Goal: Information Seeking & Learning: Learn about a topic

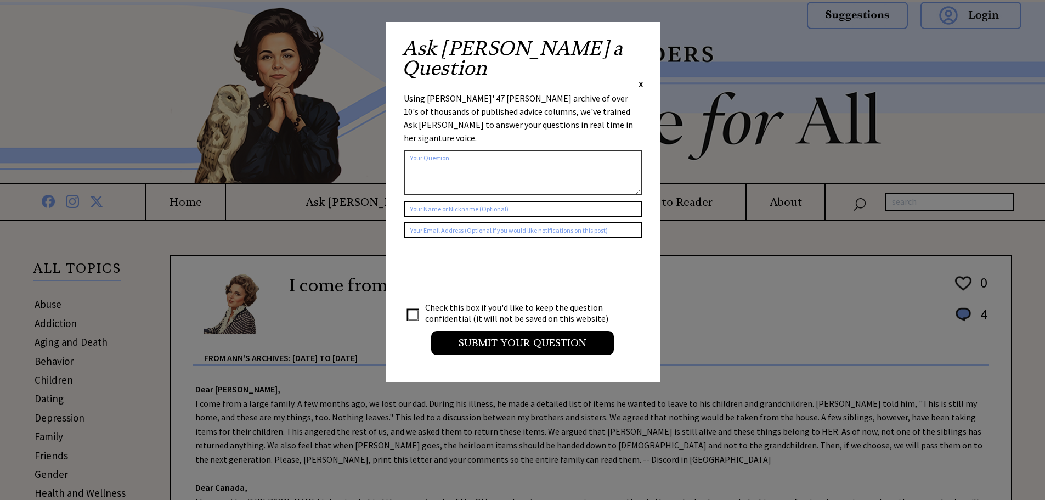
click at [643, 78] on span "X" at bounding box center [641, 83] width 5 height 11
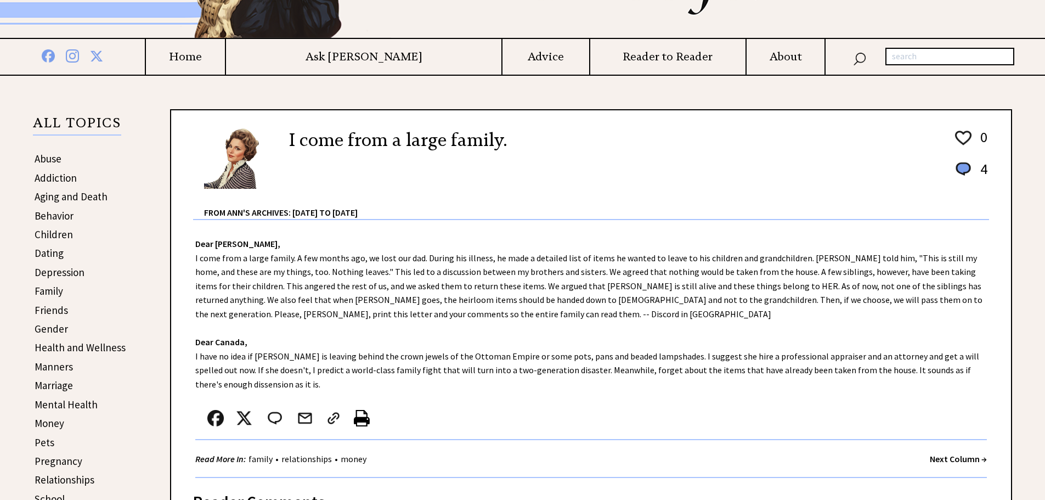
scroll to position [110, 0]
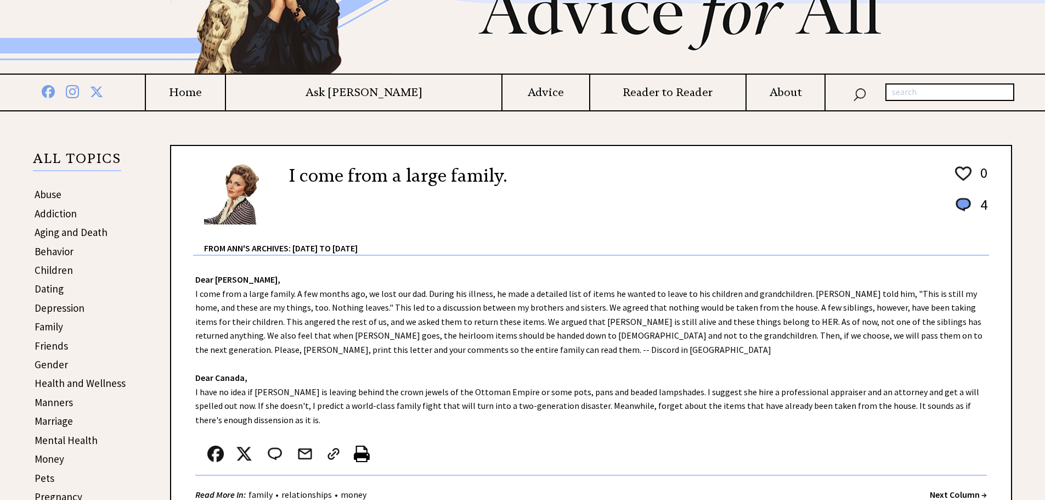
click at [52, 213] on link "Addiction" at bounding box center [56, 213] width 42 height 13
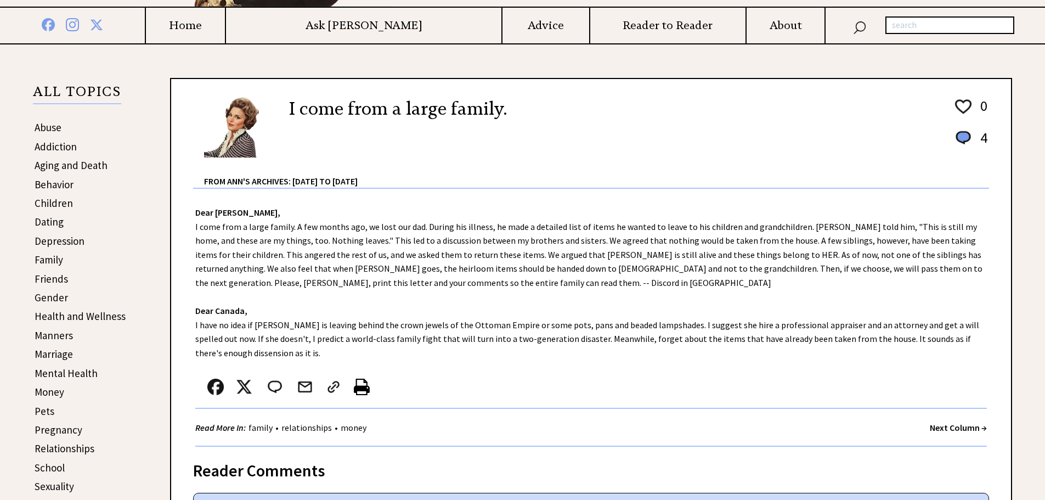
scroll to position [165, 0]
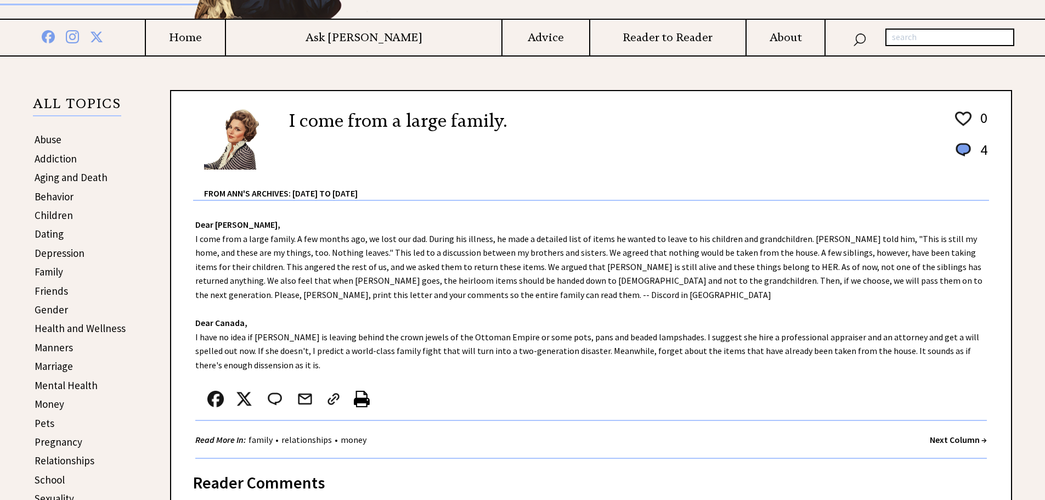
click at [510, 36] on h4 "Advice" at bounding box center [546, 38] width 87 height 14
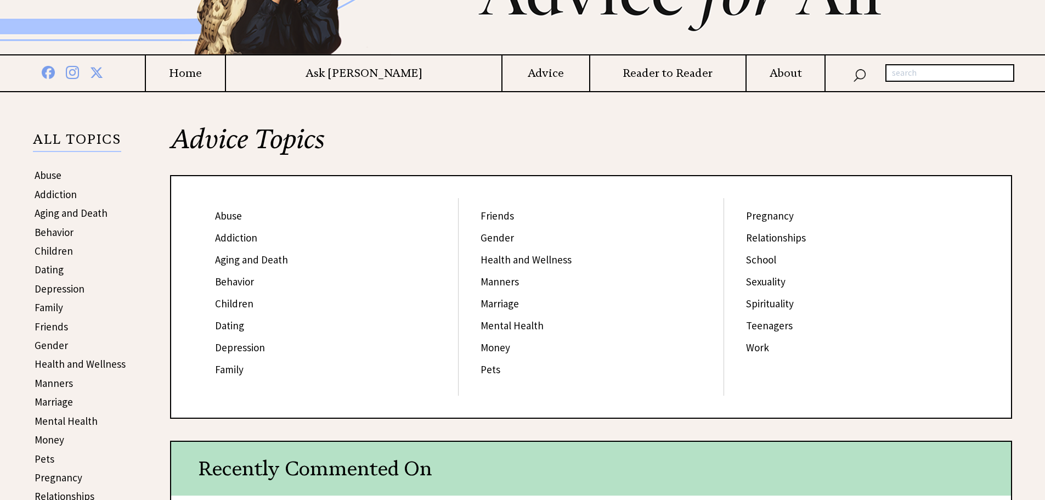
scroll to position [165, 0]
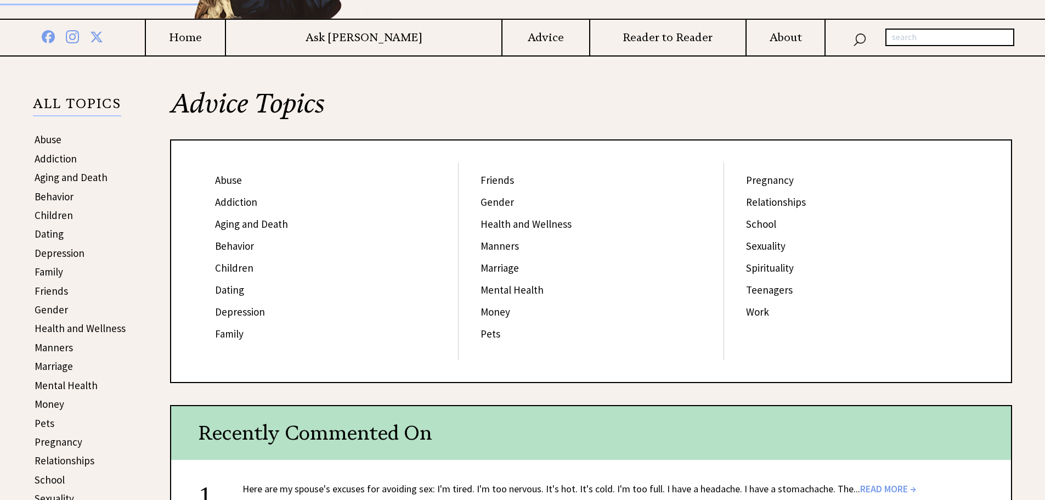
click at [240, 200] on link "Addiction" at bounding box center [236, 201] width 42 height 13
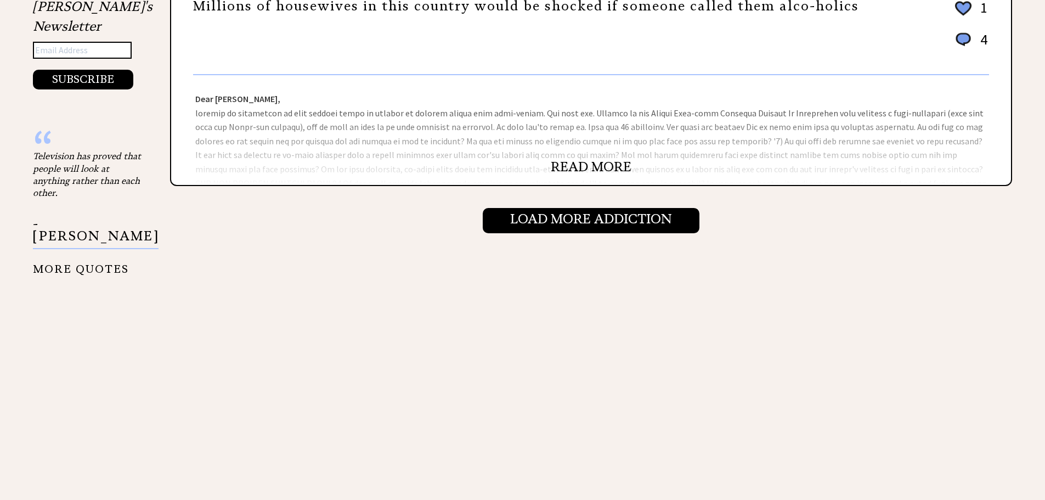
scroll to position [1262, 0]
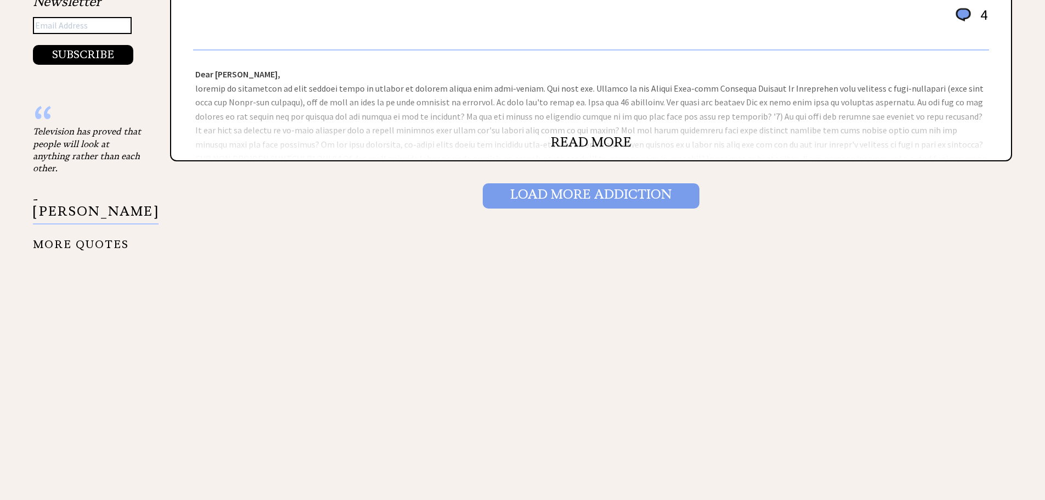
click at [565, 198] on input "Load More Addiction" at bounding box center [591, 195] width 217 height 25
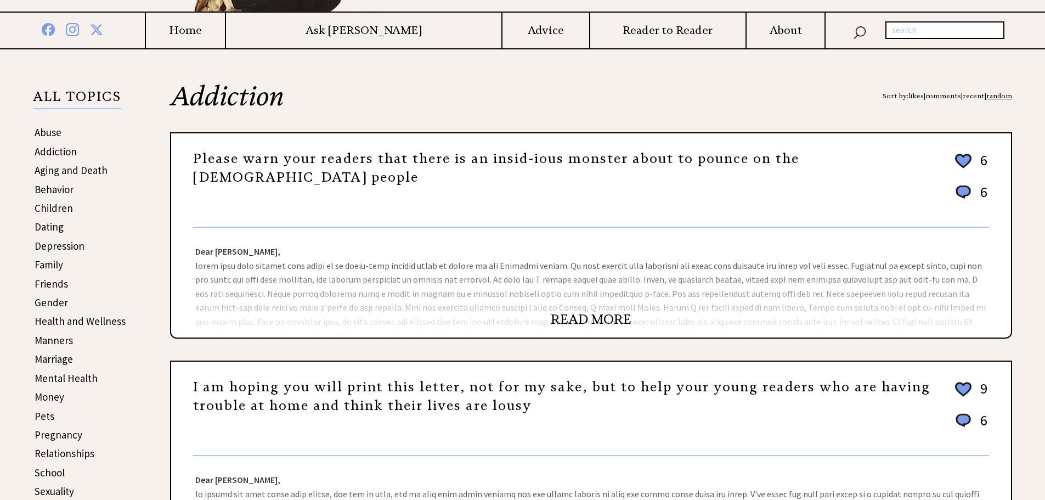
scroll to position [220, 0]
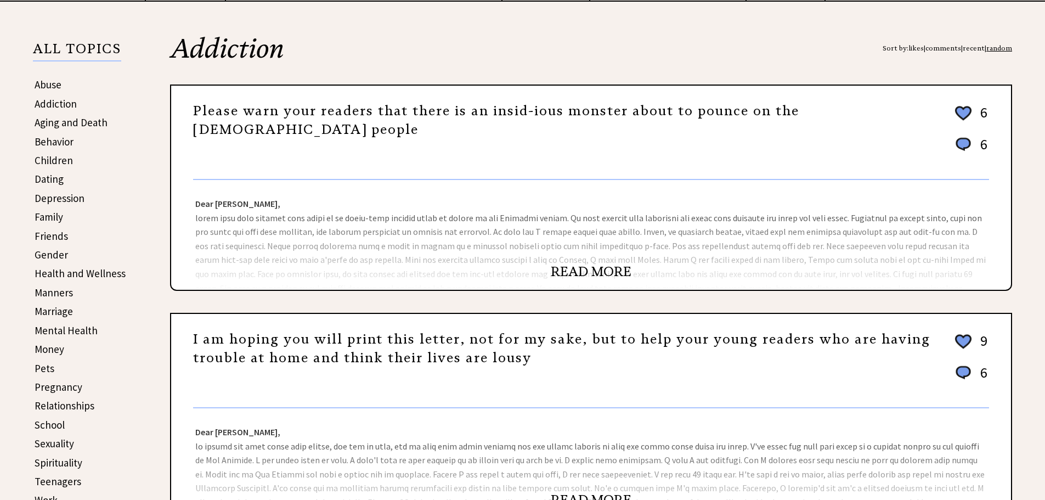
click at [586, 271] on link "READ MORE" at bounding box center [591, 271] width 81 height 16
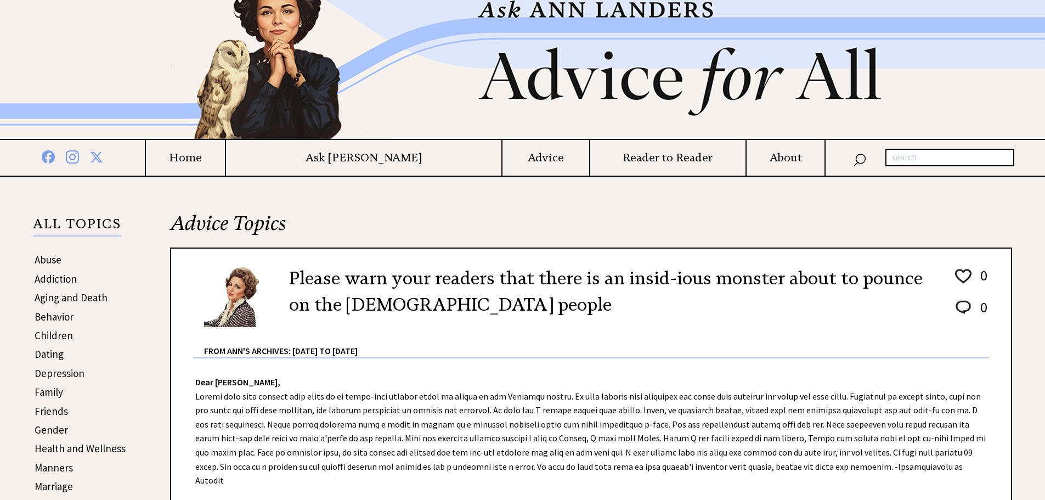
scroll to position [165, 0]
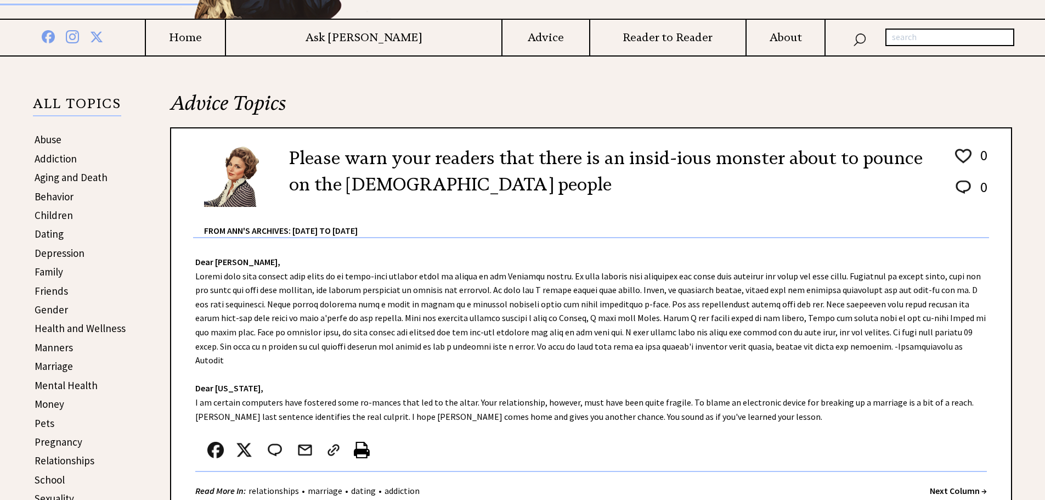
click at [59, 161] on link "Addiction" at bounding box center [56, 158] width 42 height 13
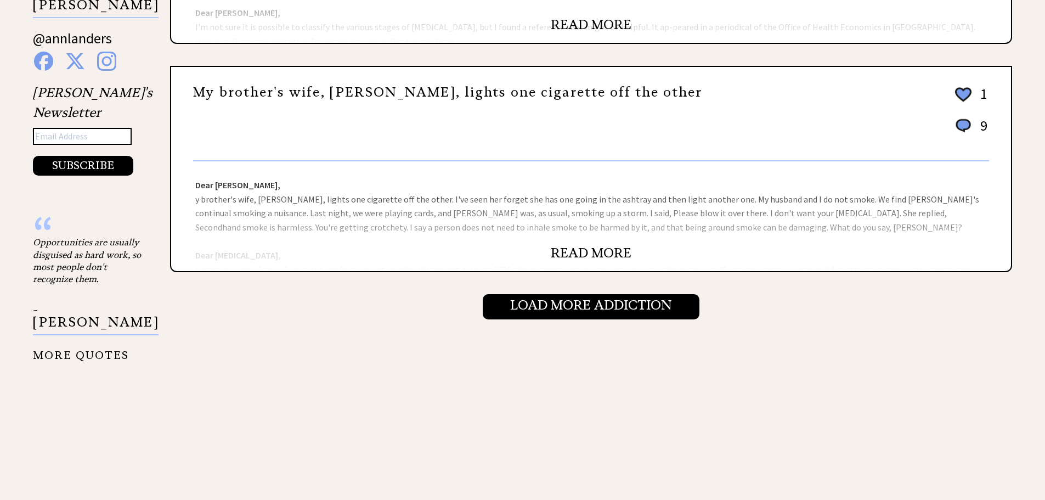
scroll to position [1152, 0]
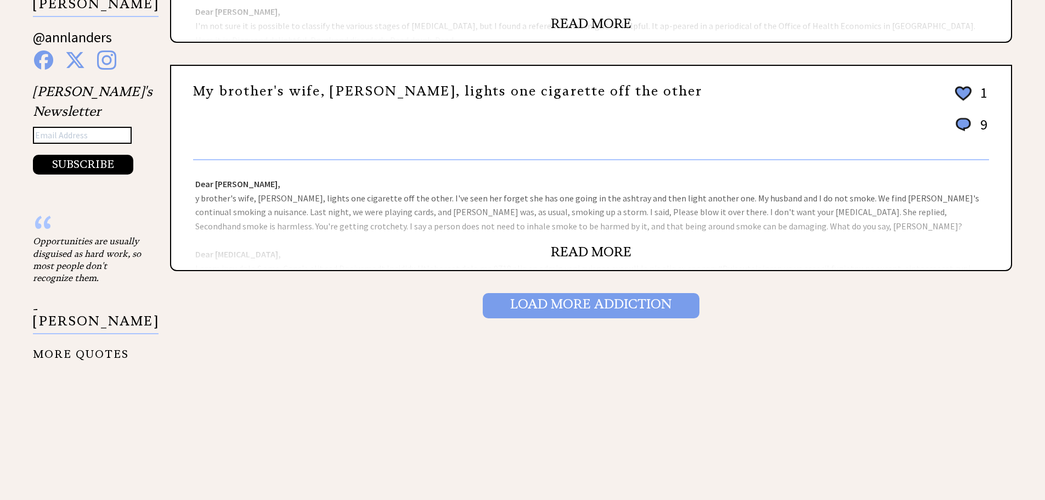
click at [586, 305] on input "Load More Addiction" at bounding box center [591, 305] width 217 height 25
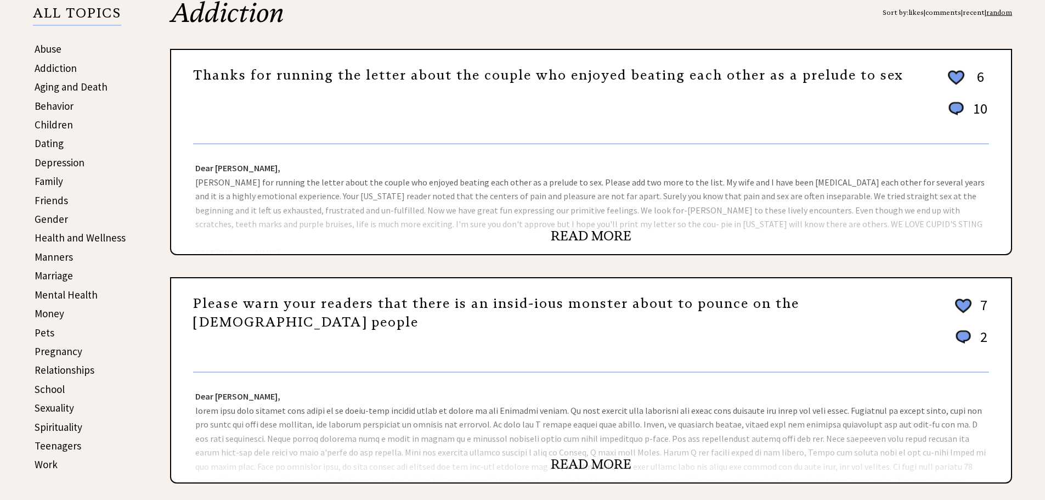
scroll to position [274, 0]
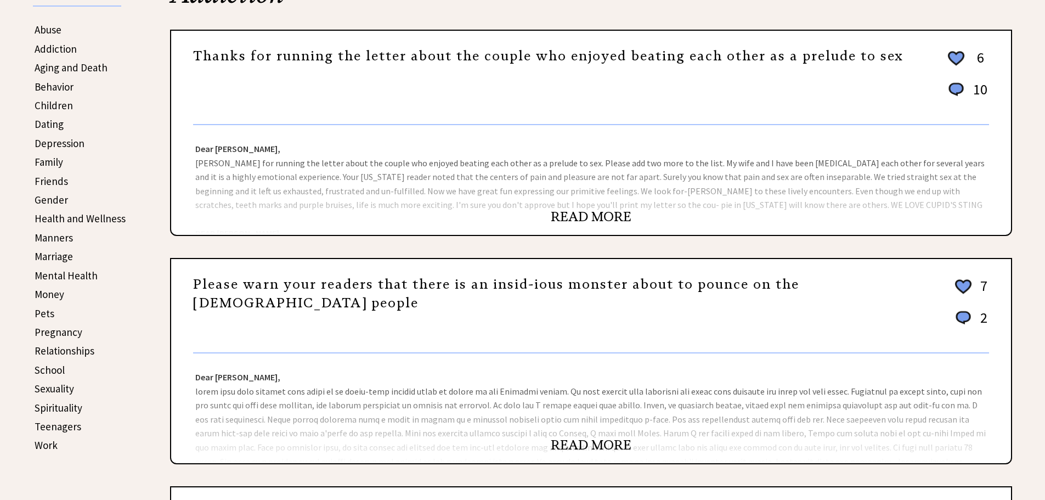
click at [593, 219] on link "READ MORE" at bounding box center [591, 217] width 81 height 16
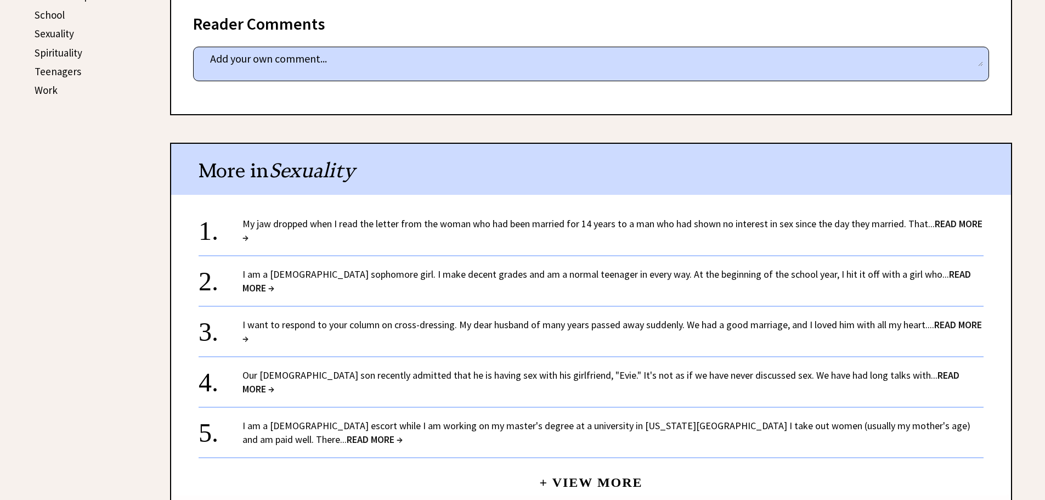
scroll to position [659, 0]
